Goal: Navigation & Orientation: Find specific page/section

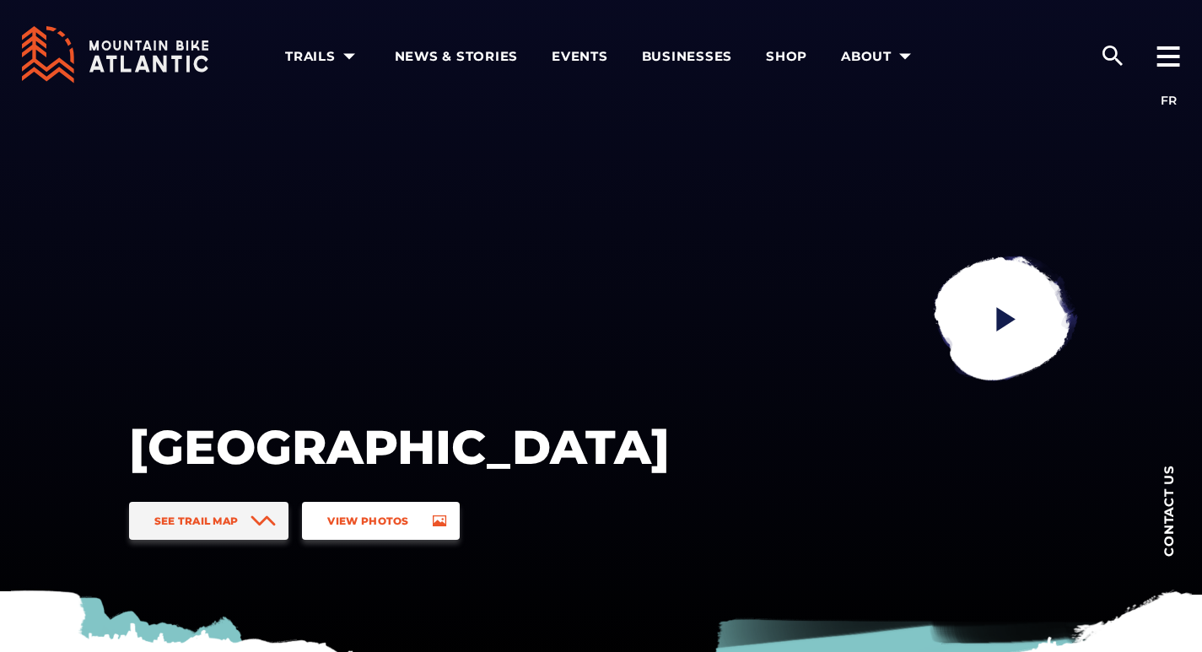
click at [366, 520] on span "View Photos" at bounding box center [367, 520] width 81 height 13
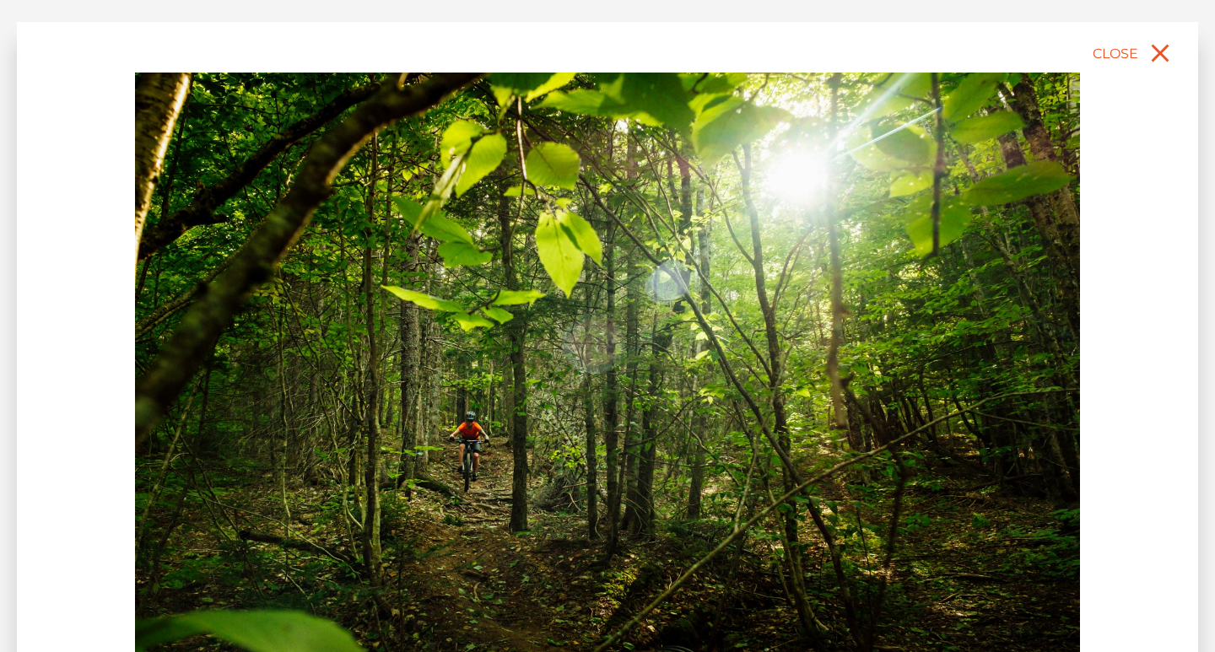
click at [719, 415] on img at bounding box center [607, 368] width 945 height 590
click at [1130, 52] on span "Close" at bounding box center [1115, 54] width 46 height 16
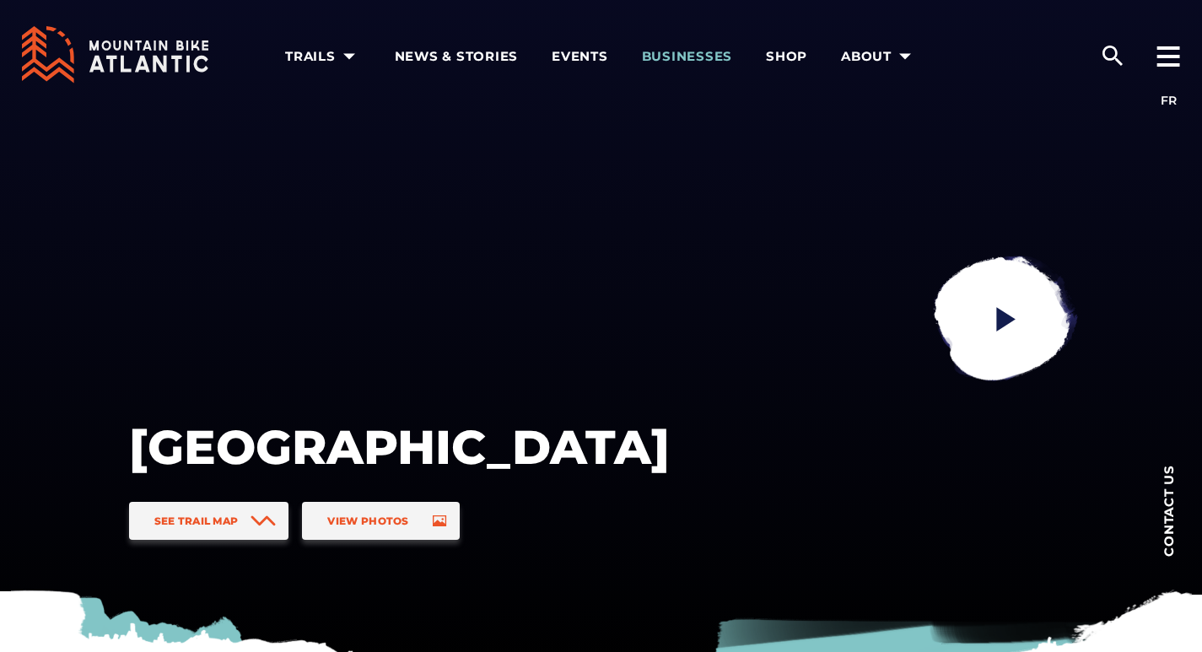
click at [689, 64] on span "Businesses" at bounding box center [687, 56] width 91 height 17
